Goal: Transaction & Acquisition: Book appointment/travel/reservation

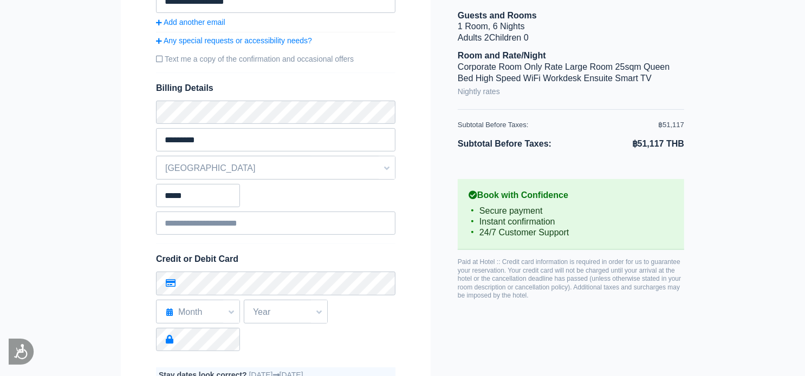
scroll to position [356, 0]
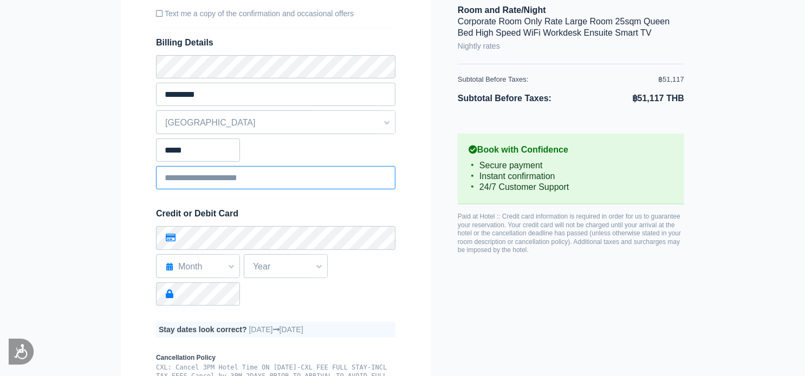
click at [212, 179] on input "text" at bounding box center [275, 177] width 239 height 23
type input "*"
type input "*******"
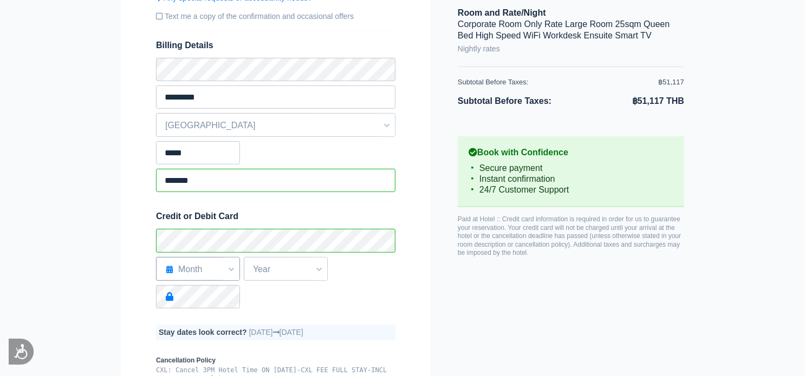
scroll to position [361, 0]
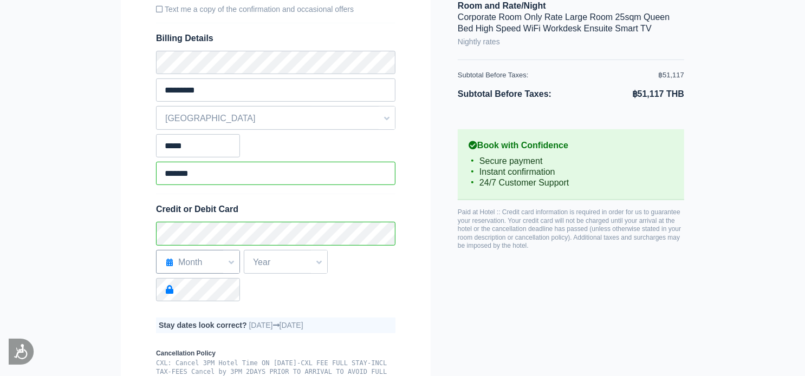
click at [209, 264] on span "Month" at bounding box center [198, 262] width 83 height 18
click at [174, 366] on label "04" at bounding box center [197, 365] width 61 height 10
select select "*"
click at [284, 265] on span "Year" at bounding box center [285, 262] width 83 height 18
click at [268, 346] on label "2027" at bounding box center [285, 345] width 61 height 10
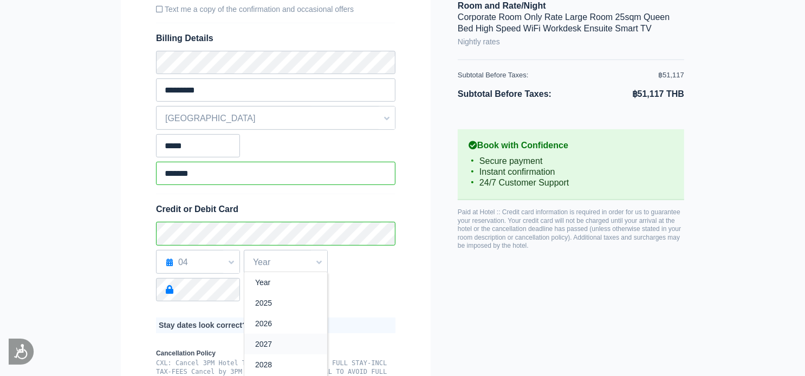
select select "****"
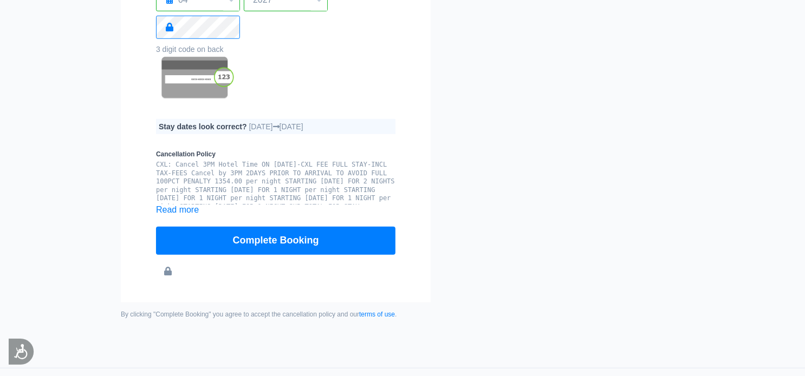
scroll to position [649, 0]
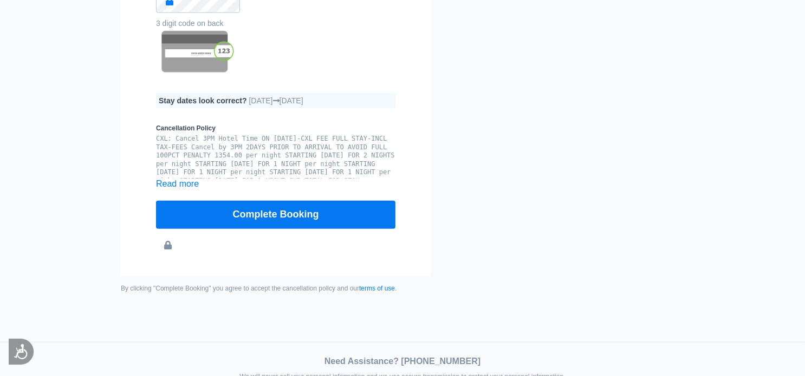
click at [283, 223] on button "Complete Booking" at bounding box center [275, 215] width 239 height 28
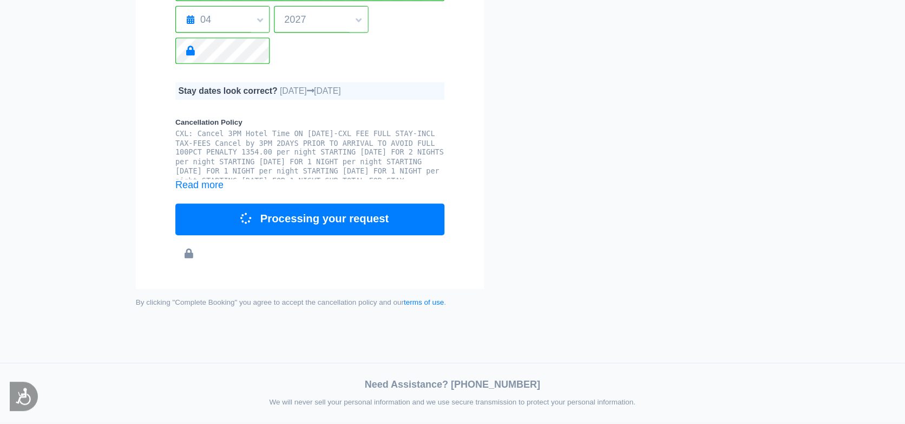
scroll to position [564, 0]
